Goal: Information Seeking & Learning: Learn about a topic

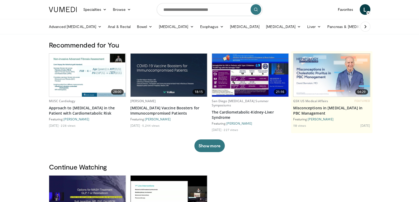
click at [368, 11] on icon at bounding box center [368, 13] width 4 height 4
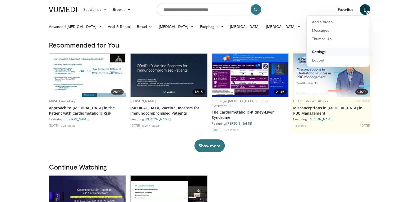
click at [326, 52] on link "Settings" at bounding box center [337, 52] width 63 height 8
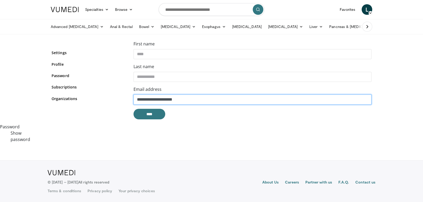
drag, startPoint x: 193, startPoint y: 103, endPoint x: 190, endPoint y: 102, distance: 3.7
click at [190, 102] on input "**********" at bounding box center [252, 100] width 238 height 10
drag, startPoint x: 193, startPoint y: 101, endPoint x: 170, endPoint y: 100, distance: 23.5
click at [170, 100] on input "**********" at bounding box center [252, 100] width 238 height 10
type input "**********"
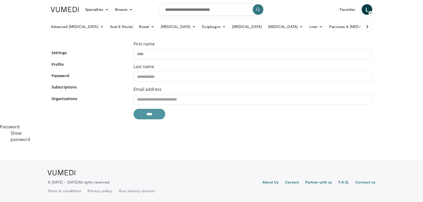
click at [156, 115] on input "****" at bounding box center [149, 114] width 32 height 11
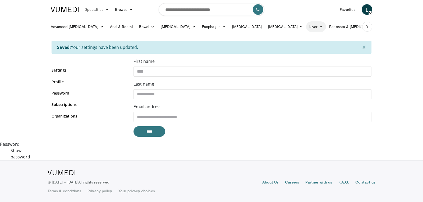
click at [306, 28] on link "Liver" at bounding box center [316, 26] width 20 height 11
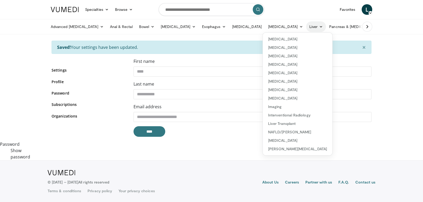
click at [306, 25] on link "Liver" at bounding box center [316, 26] width 20 height 11
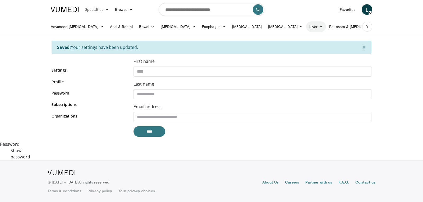
click at [319, 27] on icon at bounding box center [321, 27] width 4 height 4
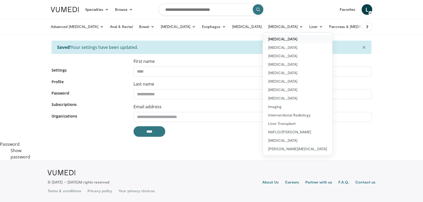
click at [272, 39] on link "[MEDICAL_DATA]" at bounding box center [296, 39] width 69 height 8
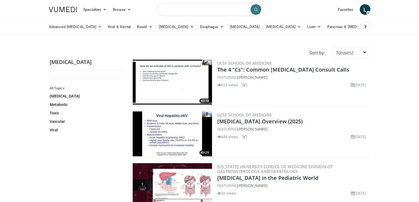
click at [206, 15] on input "Search topics, interventions" at bounding box center [210, 9] width 106 height 13
type input "**********"
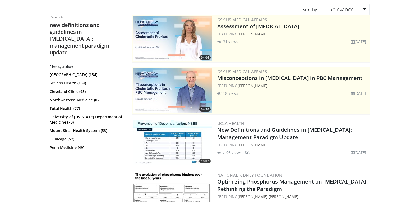
scroll to position [53, 0]
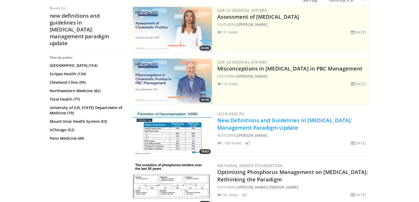
click at [235, 122] on link "New Definitions and Guidelines in [MEDICAL_DATA]: Management Paradigm Update" at bounding box center [284, 124] width 135 height 15
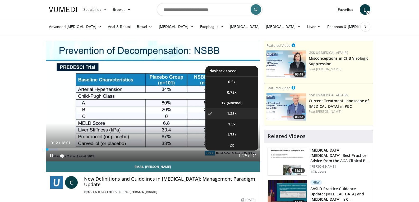
click at [247, 157] on span "Video Player" at bounding box center [243, 156] width 7 height 11
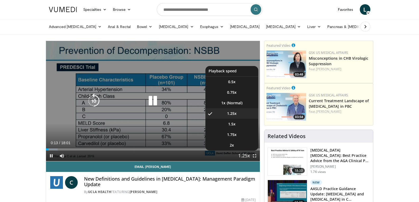
click at [247, 157] on span "Video Player" at bounding box center [243, 156] width 7 height 11
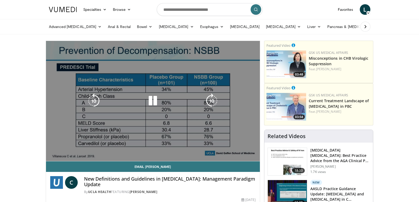
click at [247, 157] on div "10 seconds Tap to unmute" at bounding box center [153, 101] width 214 height 120
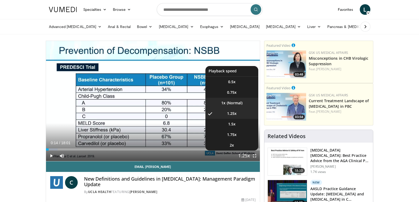
click at [241, 107] on li "1x" at bounding box center [231, 103] width 53 height 11
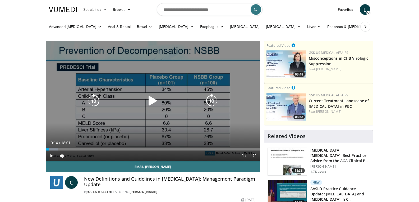
click at [150, 102] on icon "Video Player" at bounding box center [152, 100] width 15 height 15
drag, startPoint x: 256, startPoint y: 157, endPoint x: 256, endPoint y: 180, distance: 23.0
click at [256, 157] on span "Video Player" at bounding box center [254, 156] width 11 height 11
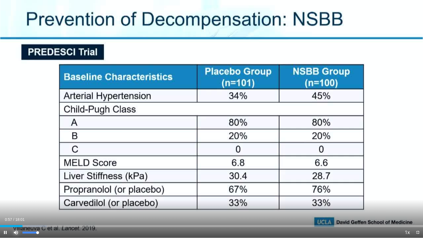
click at [18, 202] on span "Video Player" at bounding box center [16, 232] width 11 height 11
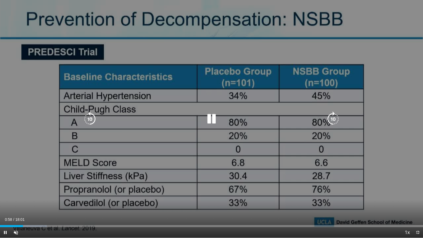
click at [19, 202] on video-js "**********" at bounding box center [211, 119] width 423 height 238
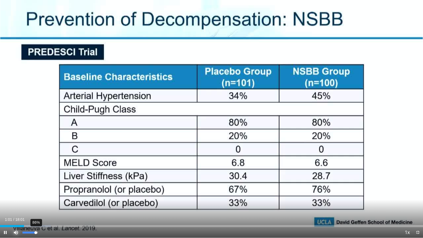
drag, startPoint x: 21, startPoint y: 231, endPoint x: 36, endPoint y: 234, distance: 15.3
click at [36, 202] on div "Mute 86%" at bounding box center [29, 232] width 37 height 11
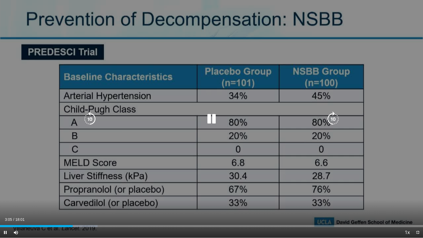
click at [210, 121] on icon "Video Player" at bounding box center [211, 118] width 15 height 15
click at [208, 123] on icon "Video Player" at bounding box center [211, 118] width 15 height 15
click at [208, 121] on icon "Video Player" at bounding box center [211, 118] width 15 height 15
click at [204, 120] on icon "Video Player" at bounding box center [211, 118] width 15 height 15
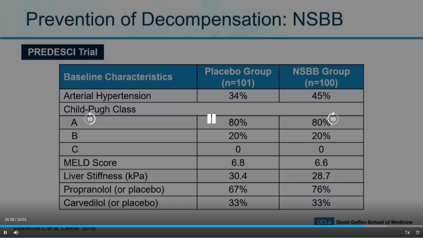
click at [214, 121] on icon "Video Player" at bounding box center [211, 118] width 15 height 15
click at [219, 118] on div "Video Player" at bounding box center [212, 119] width 254 height 11
click at [214, 121] on icon "Video Player" at bounding box center [211, 118] width 15 height 15
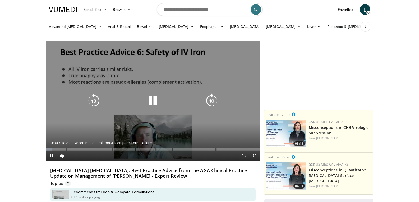
drag, startPoint x: 164, startPoint y: 104, endPoint x: 159, endPoint y: 102, distance: 5.1
click at [164, 104] on div "Video Player" at bounding box center [152, 101] width 128 height 11
click at [151, 98] on icon "Video Player" at bounding box center [152, 100] width 15 height 15
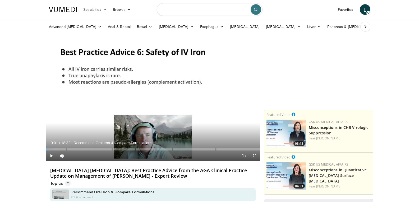
click at [212, 9] on input "Search topics, interventions" at bounding box center [210, 9] width 106 height 13
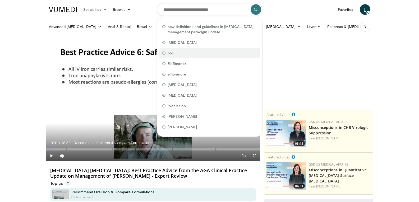
click at [172, 57] on div "pbc" at bounding box center [209, 53] width 101 height 11
type input "***"
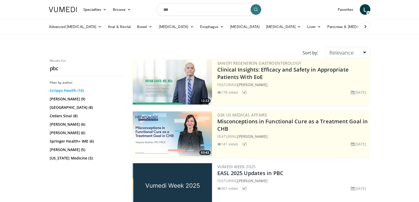
click at [85, 91] on link "Scripps Health (10)" at bounding box center [86, 90] width 73 height 5
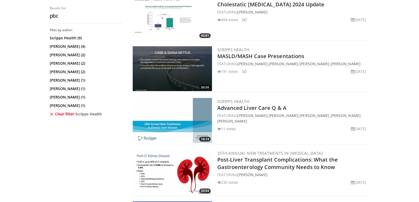
scroll to position [373, 0]
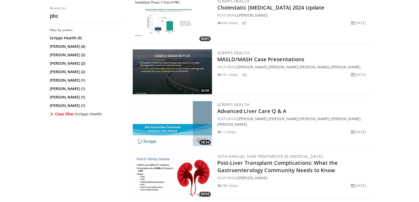
click at [64, 35] on div "Filter by author: Scripps Health (9) Kris Kowdley (4) Julio Gutierrez (2) Norah…" at bounding box center [87, 113] width 74 height 170
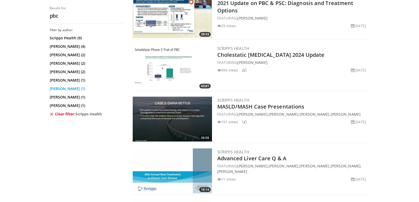
scroll to position [320, 0]
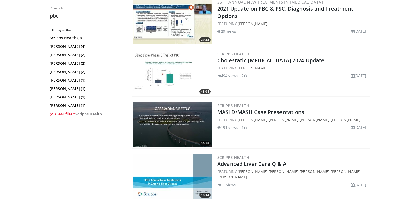
click at [61, 114] on link "Clear filter: Scripps Health" at bounding box center [86, 113] width 73 height 5
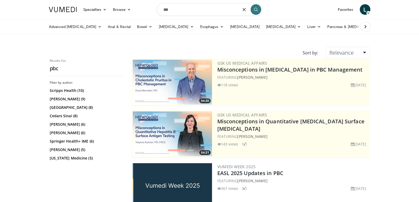
click at [181, 11] on input "***" at bounding box center [210, 9] width 106 height 13
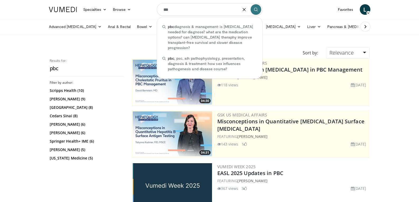
click at [243, 12] on button "button" at bounding box center [244, 9] width 11 height 11
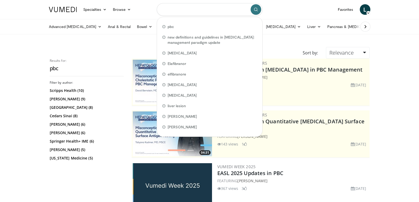
click at [236, 11] on input "Search topics, interventions" at bounding box center [210, 9] width 106 height 13
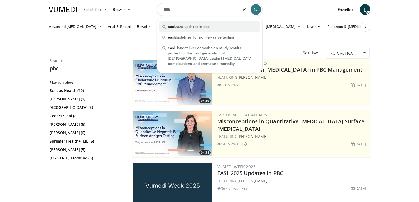
click at [201, 24] on div "easl 2025 updates in pbc" at bounding box center [209, 26] width 101 height 11
type input "**********"
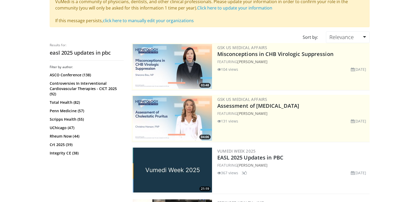
scroll to position [53, 0]
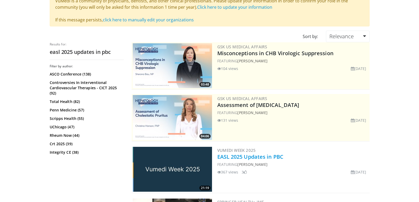
drag, startPoint x: 277, startPoint y: 159, endPoint x: 281, endPoint y: 159, distance: 3.5
click at [277, 159] on link "EASL 2025 Updates in PBC" at bounding box center [250, 156] width 66 height 7
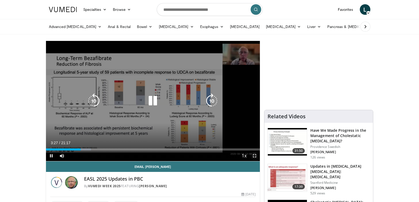
drag, startPoint x: 254, startPoint y: 157, endPoint x: 254, endPoint y: 180, distance: 23.0
click at [254, 157] on span "Video Player" at bounding box center [254, 156] width 11 height 11
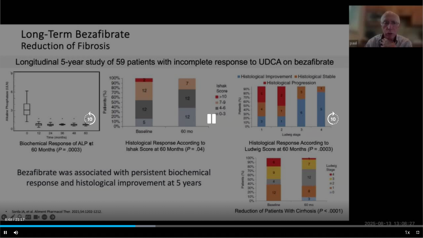
click at [94, 118] on icon "Video Player" at bounding box center [89, 118] width 15 height 15
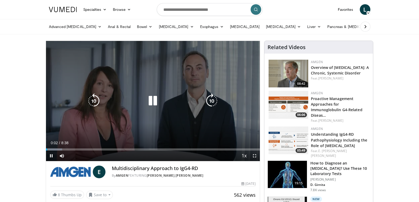
click at [156, 102] on icon "Video Player" at bounding box center [152, 100] width 15 height 15
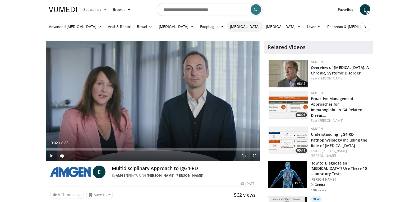
drag, startPoint x: 299, startPoint y: 28, endPoint x: 254, endPoint y: 26, distance: 44.7
click at [304, 28] on link "Liver" at bounding box center [314, 26] width 20 height 11
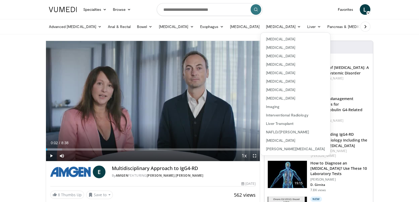
click at [61, 12] on img at bounding box center [63, 9] width 28 height 5
